Goal: Task Accomplishment & Management: Manage account settings

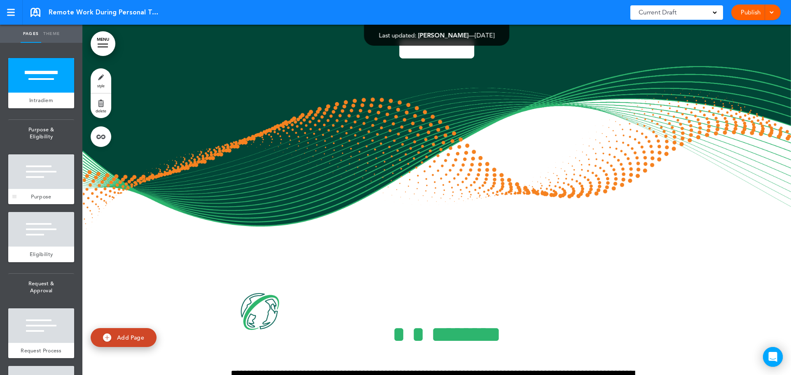
click at [40, 168] on div at bounding box center [41, 172] width 66 height 35
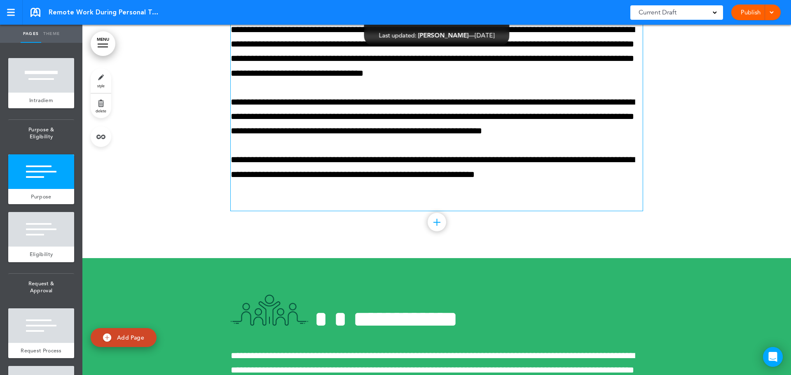
scroll to position [474, 0]
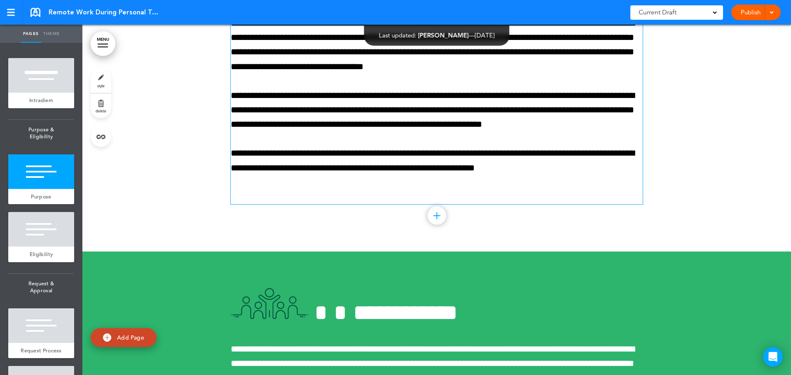
click at [546, 169] on p "**********" at bounding box center [437, 160] width 412 height 29
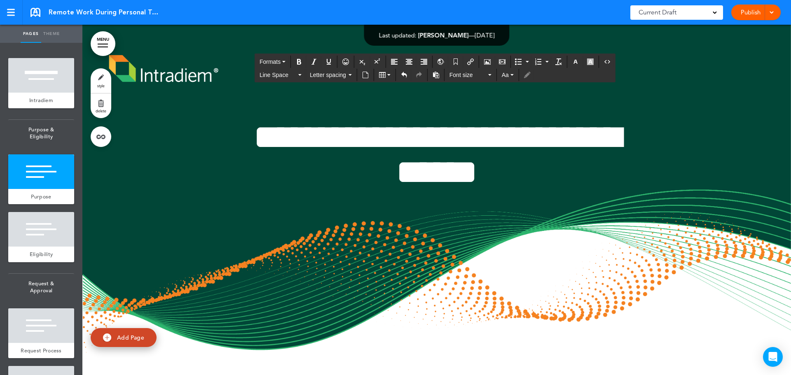
scroll to position [351, 0]
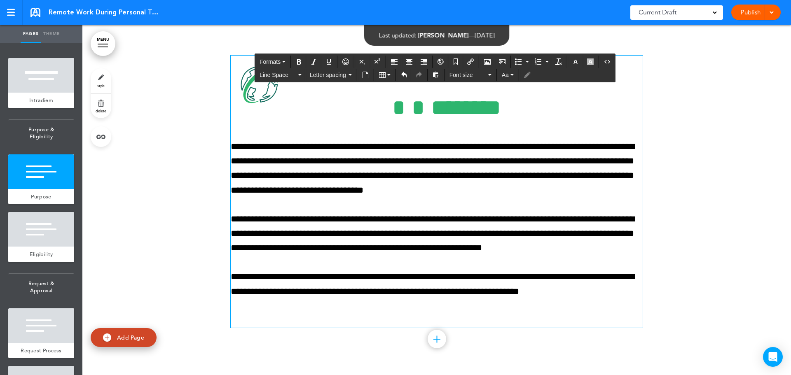
click at [594, 290] on p "**********" at bounding box center [437, 284] width 412 height 29
click at [690, 289] on div at bounding box center [436, 202] width 709 height 355
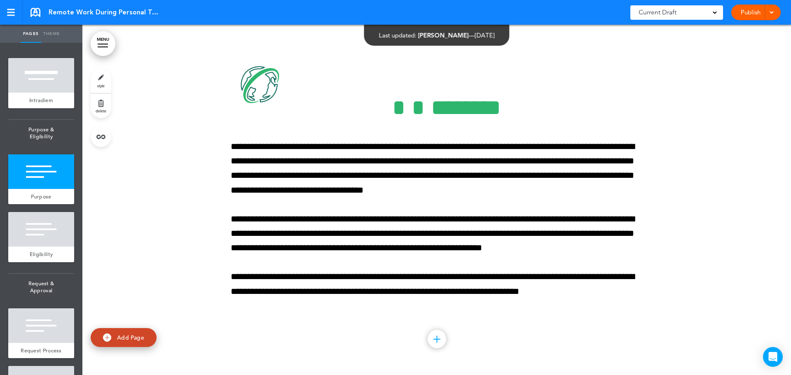
click at [754, 10] on link "Publish" at bounding box center [750, 13] width 26 height 16
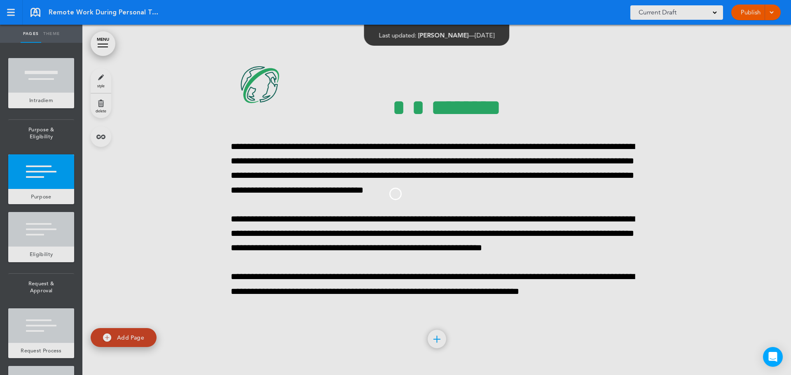
scroll to position [0, 0]
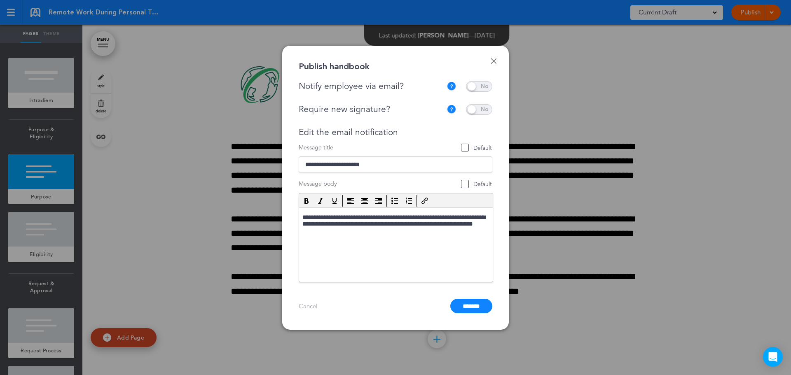
click at [474, 86] on span at bounding box center [479, 86] width 26 height 11
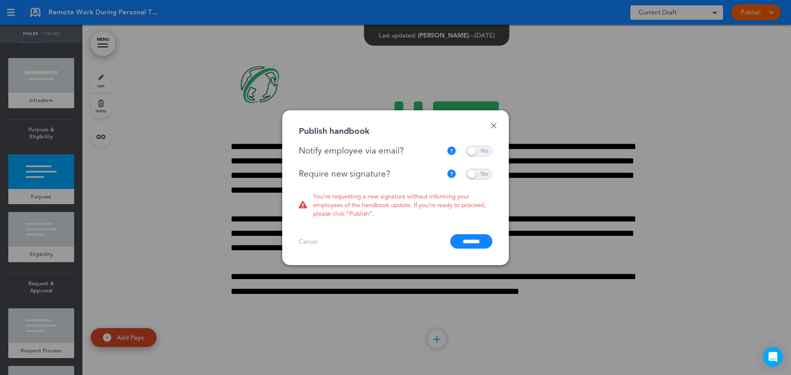
click at [478, 171] on span at bounding box center [479, 174] width 26 height 11
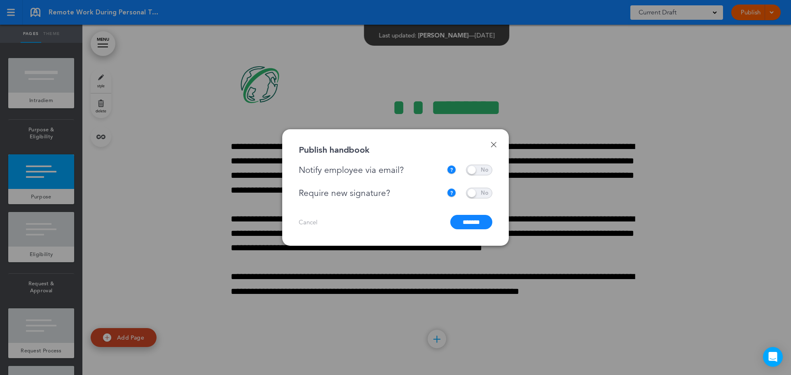
click at [473, 193] on span at bounding box center [479, 193] width 26 height 11
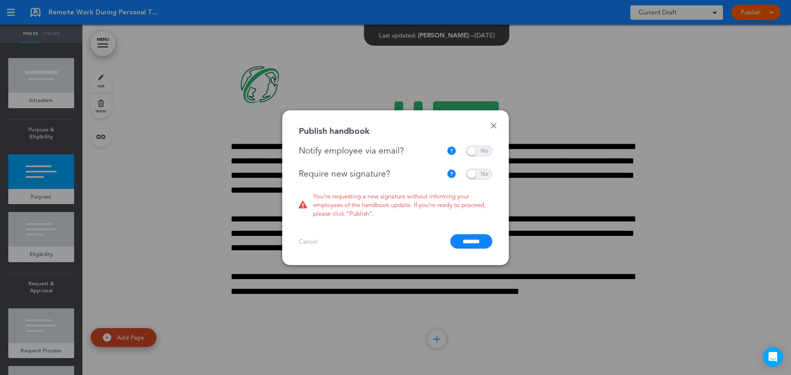
click at [478, 176] on span at bounding box center [479, 174] width 26 height 11
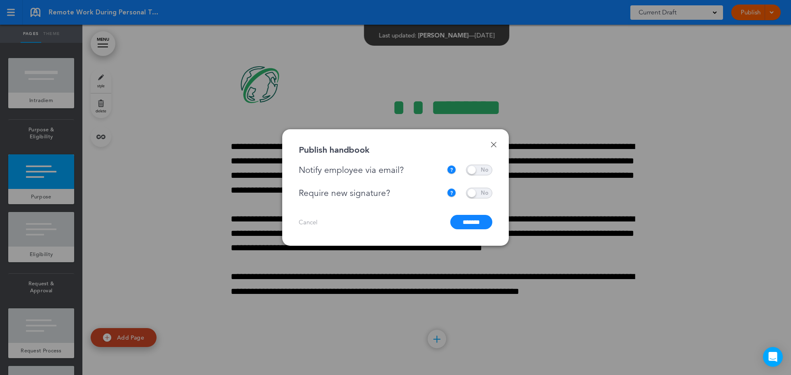
click at [465, 223] on input "*******" at bounding box center [471, 222] width 42 height 14
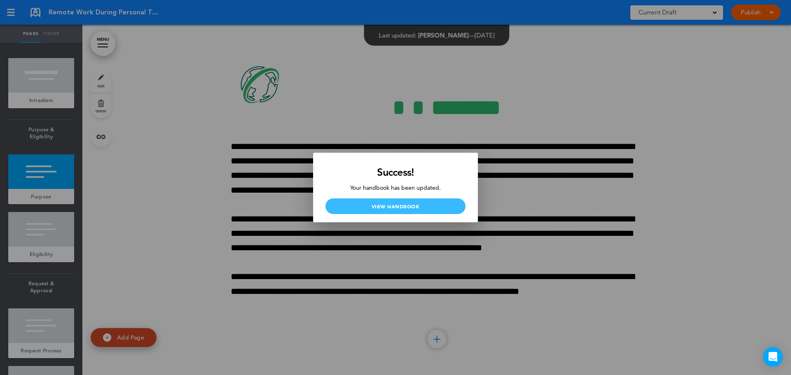
click at [422, 211] on link "View Handbook" at bounding box center [395, 207] width 140 height 16
click at [380, 111] on div at bounding box center [395, 187] width 791 height 375
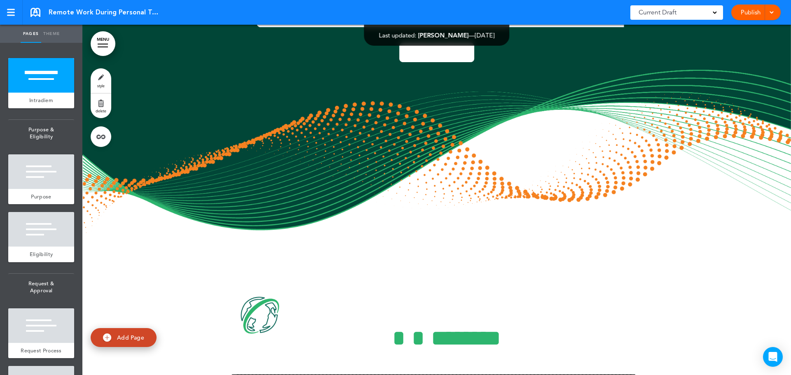
scroll to position [103, 0]
